Goal: Navigation & Orientation: Find specific page/section

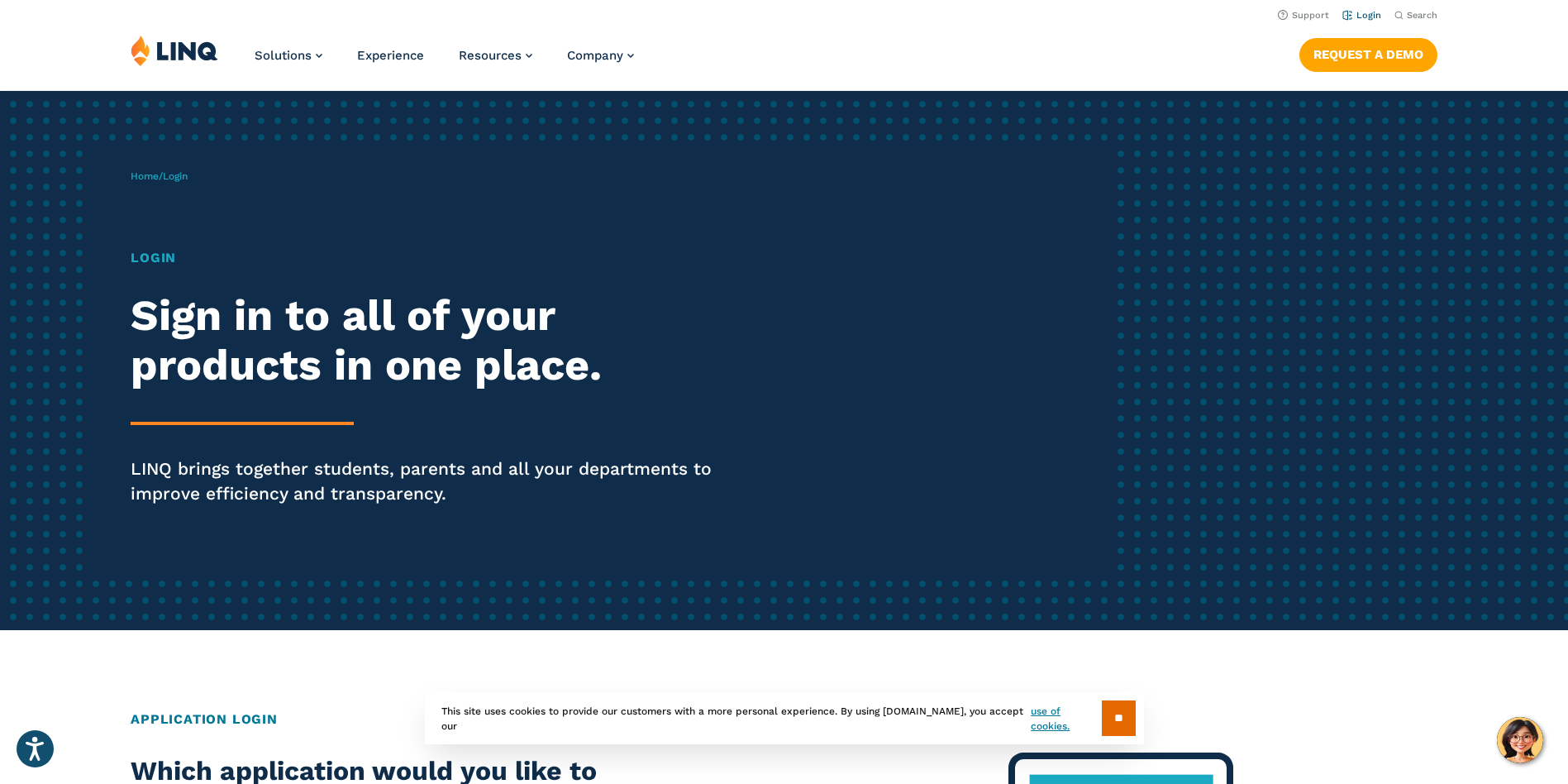
click at [1378, 12] on link "Login" at bounding box center [1361, 15] width 39 height 11
click at [1362, 5] on li "Login" at bounding box center [1361, 14] width 39 height 18
click at [1359, 13] on link "Login" at bounding box center [1361, 15] width 39 height 11
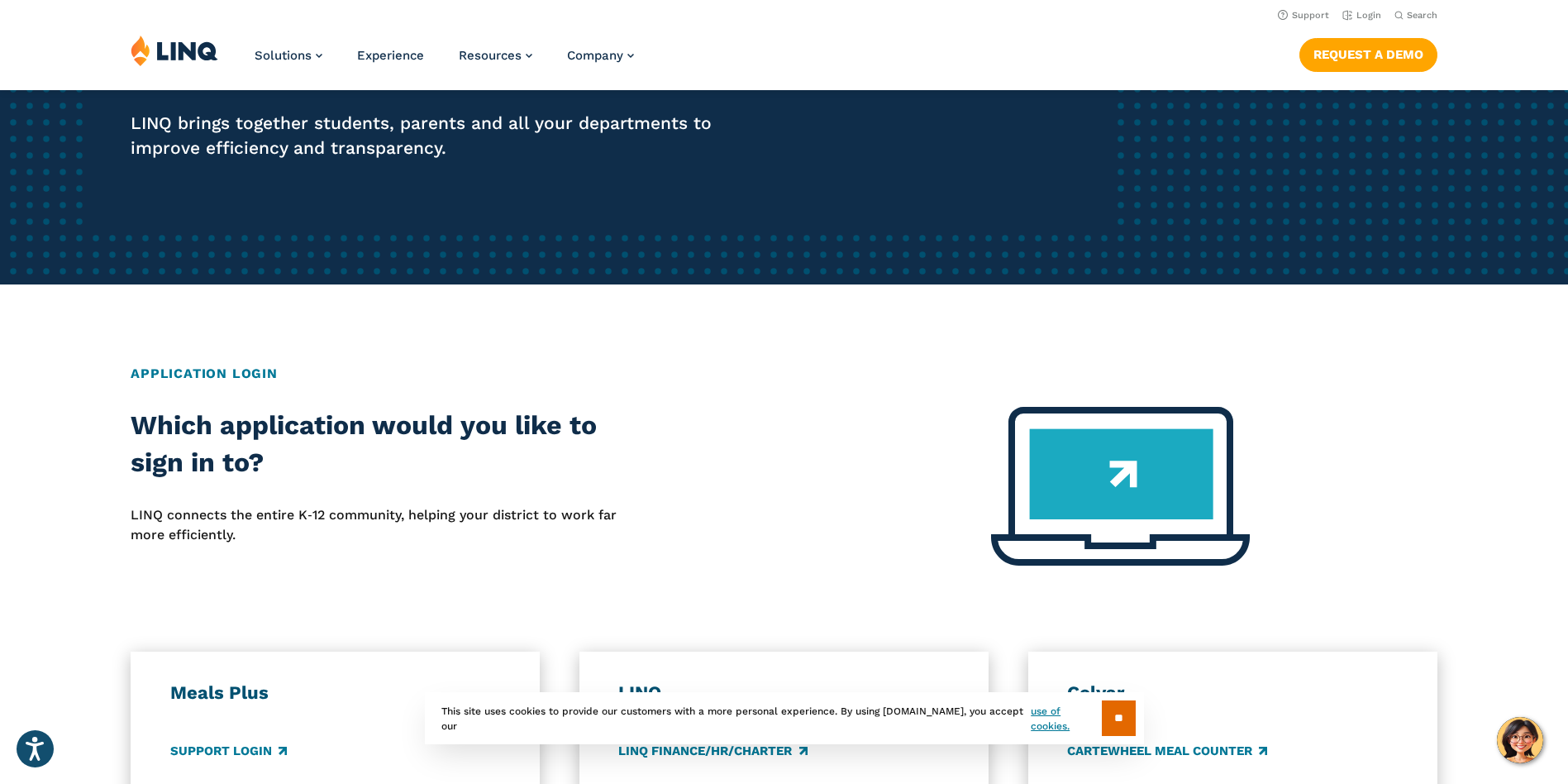
scroll to position [83, 0]
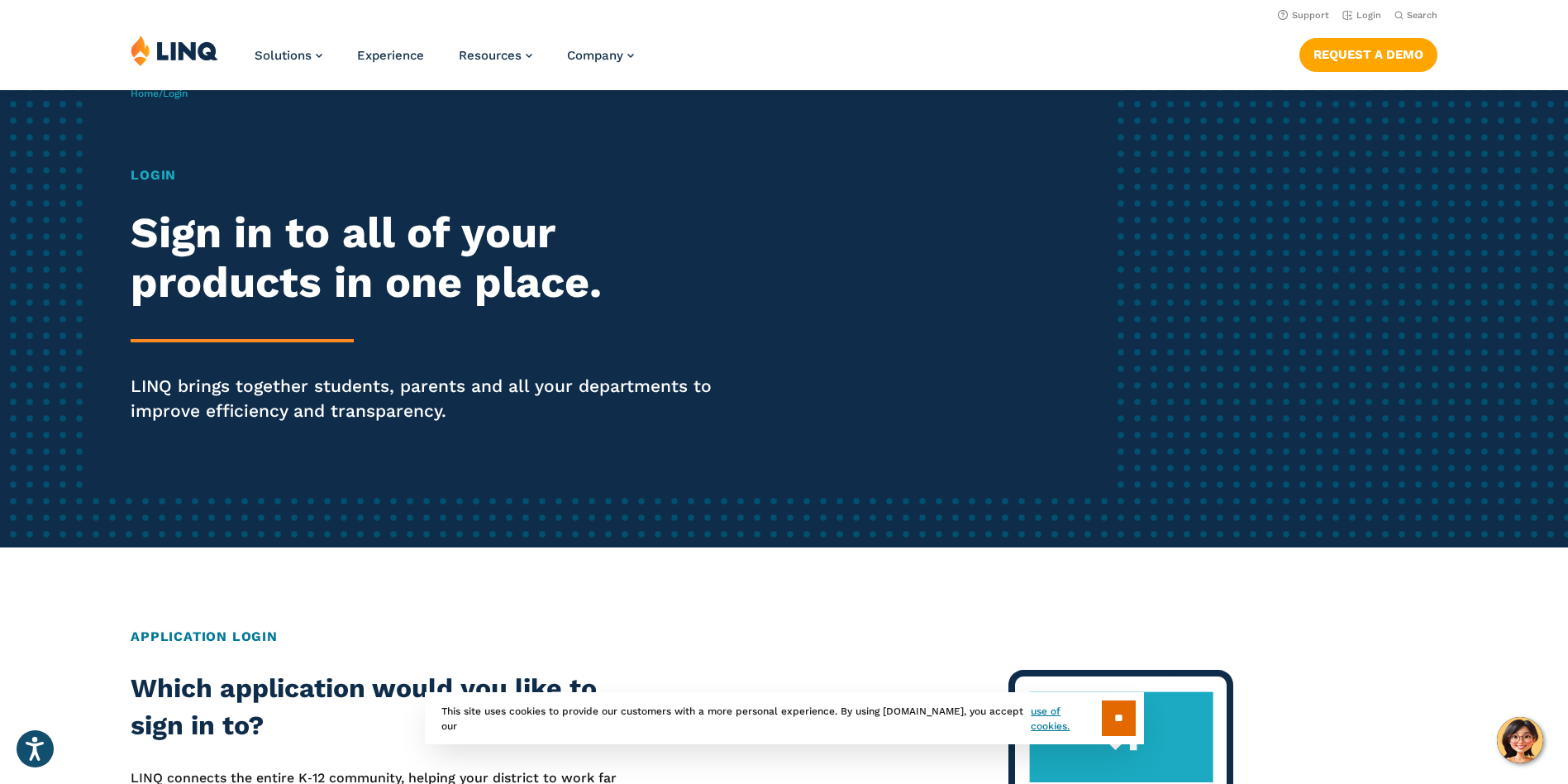
click at [164, 178] on h1 "Login" at bounding box center [432, 175] width 604 height 20
click at [185, 48] on img at bounding box center [174, 51] width 88 height 32
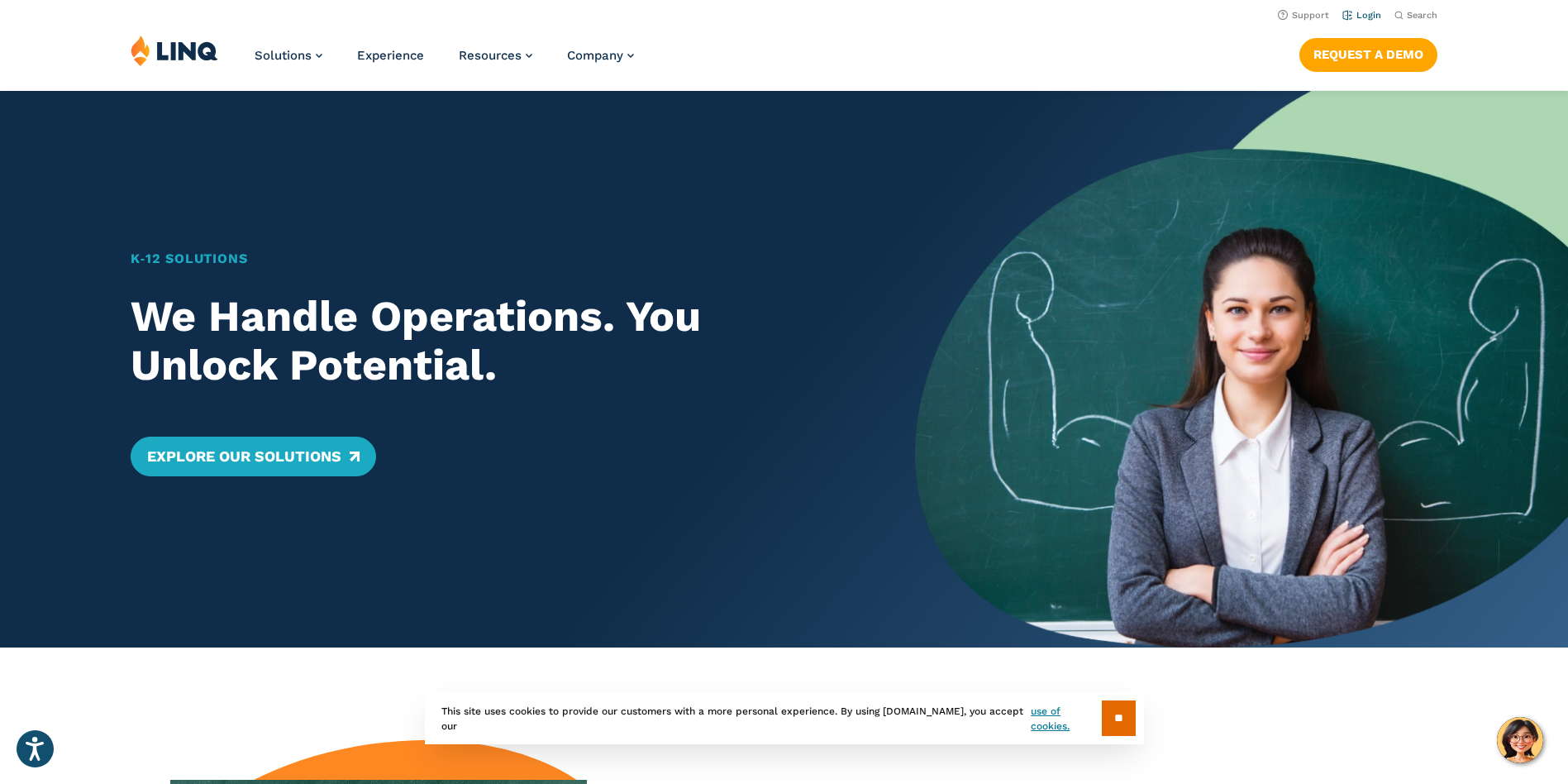
click at [1368, 11] on link "Login" at bounding box center [1361, 15] width 39 height 11
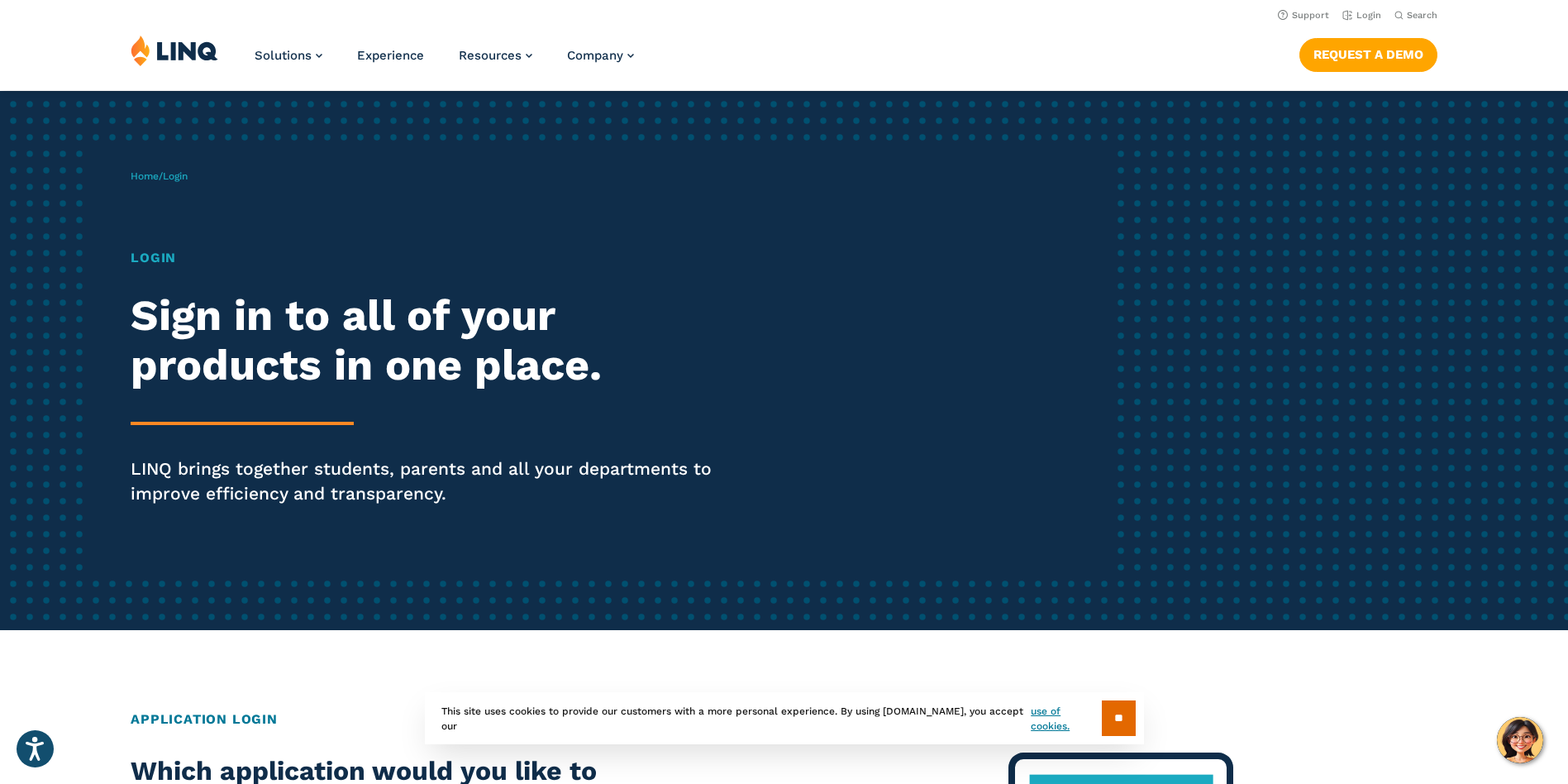
scroll to position [248, 0]
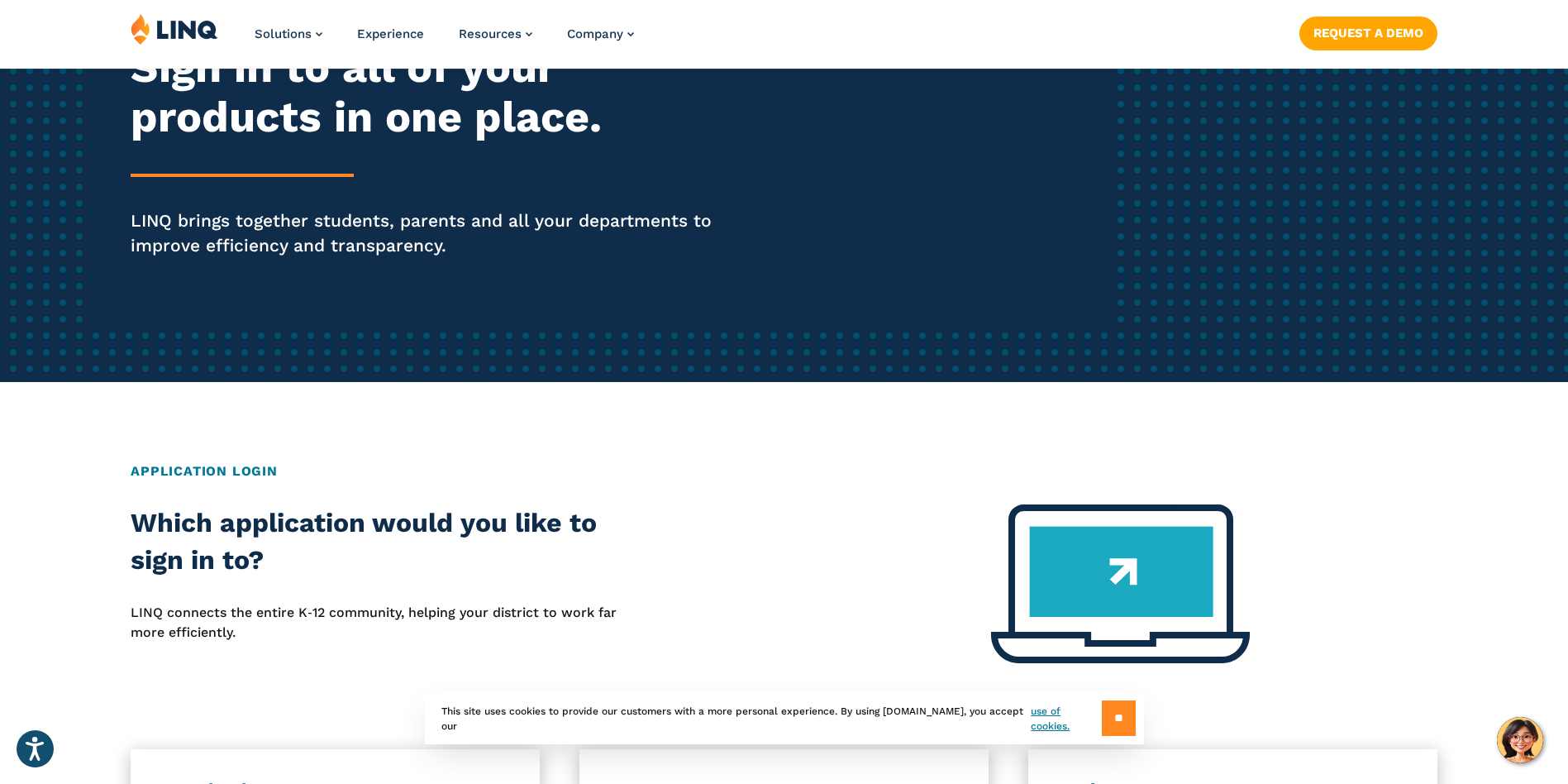
click at [1119, 713] on input "**" at bounding box center [1118, 718] width 34 height 36
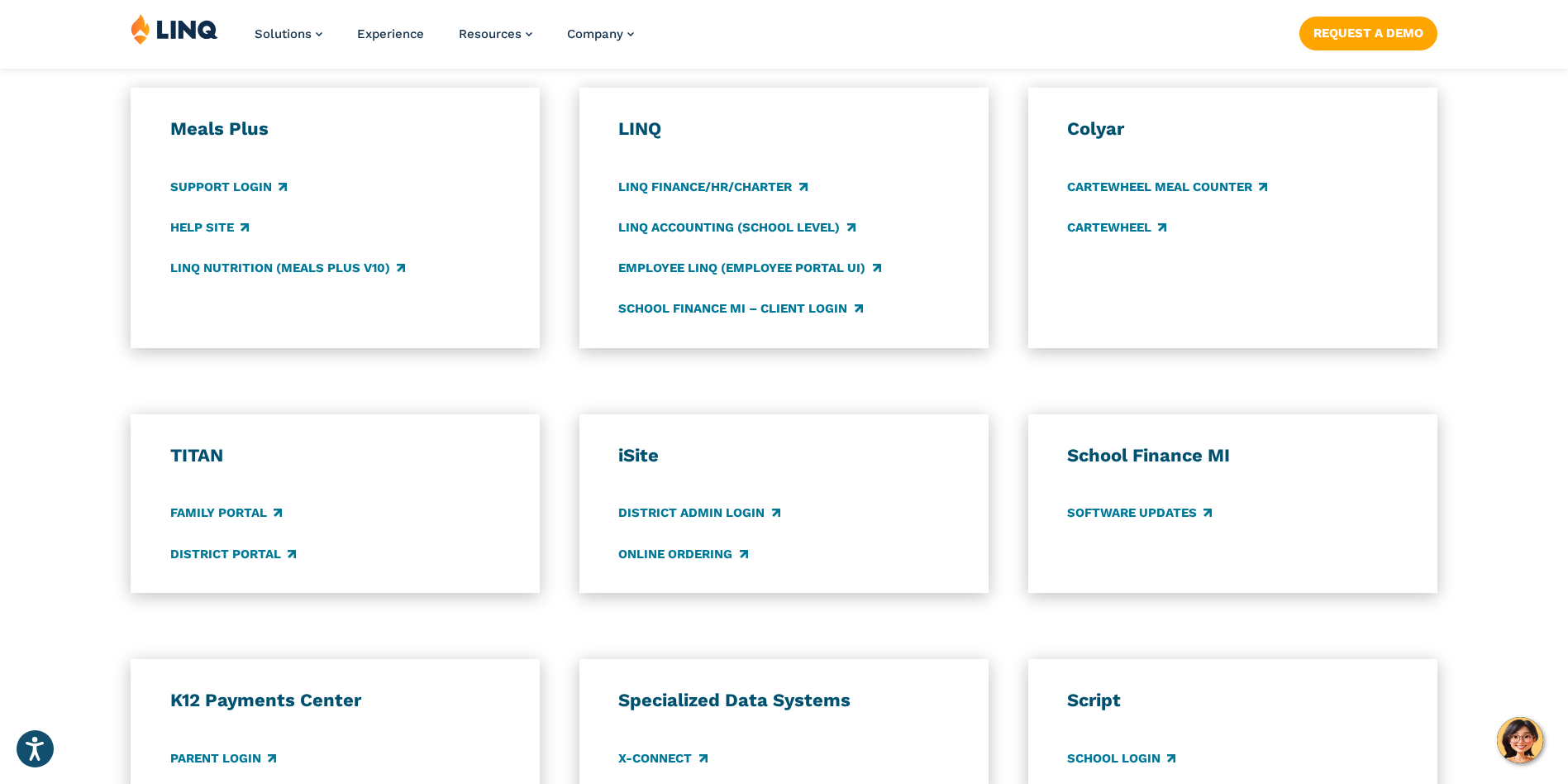
scroll to position [1323, 0]
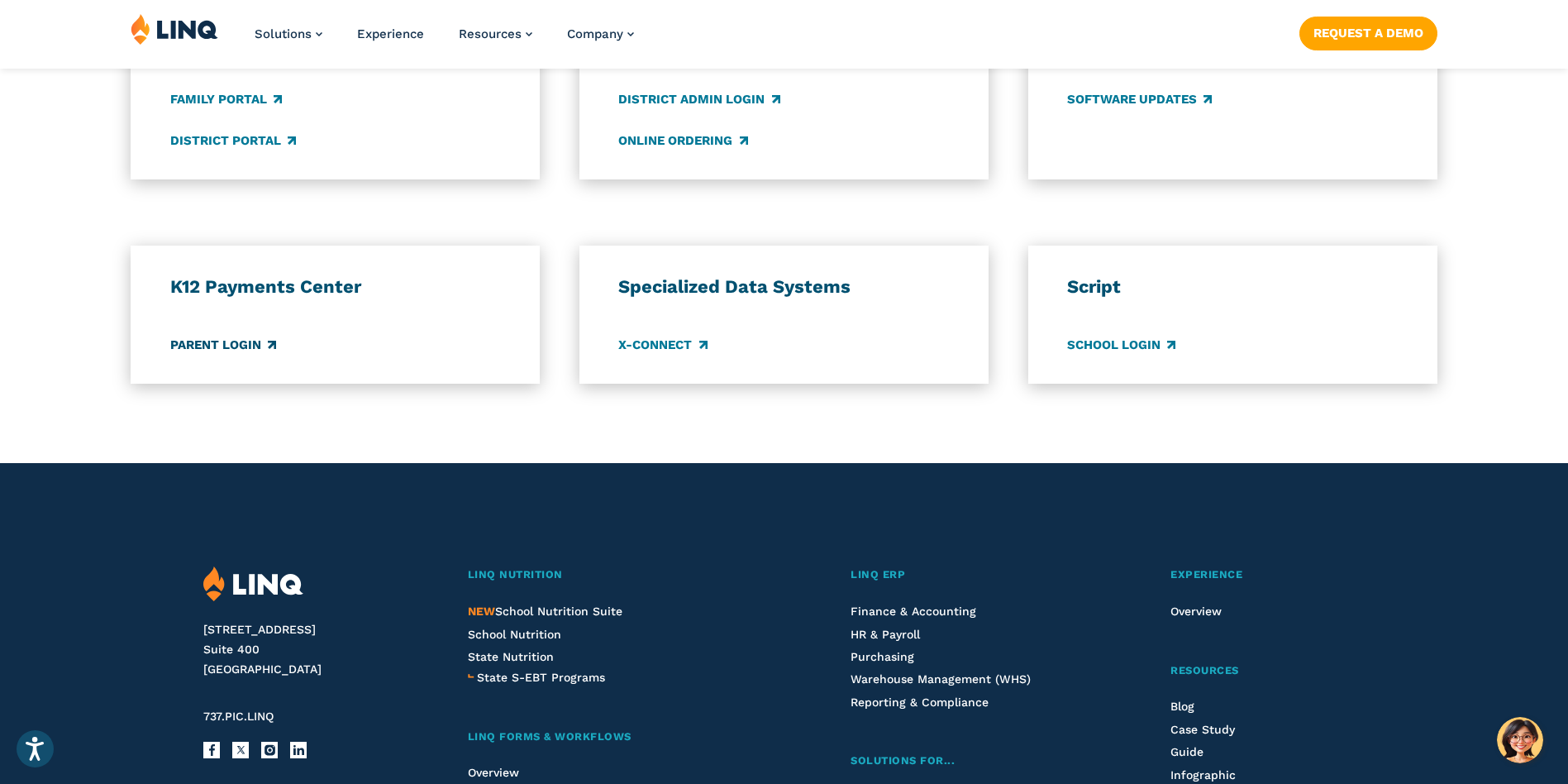
click at [238, 346] on link "Parent Login" at bounding box center [223, 345] width 106 height 18
